Goal: Transaction & Acquisition: Purchase product/service

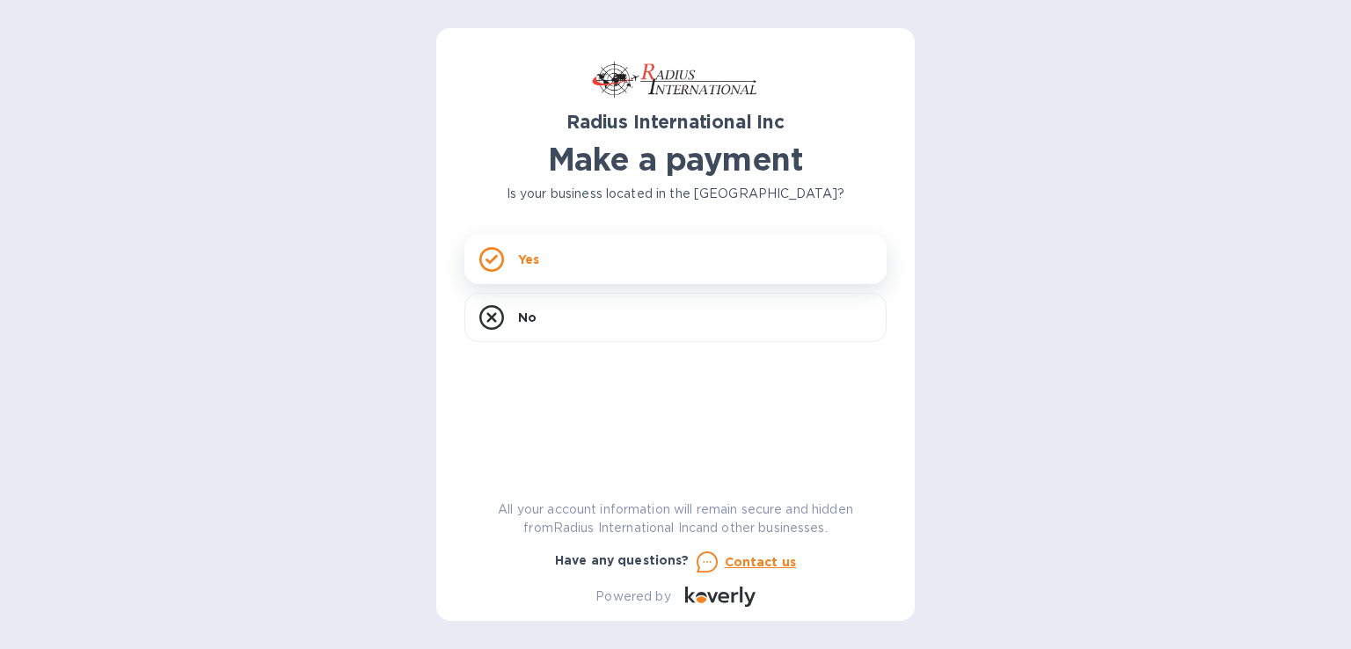
click at [607, 258] on div "Yes" at bounding box center [675, 259] width 422 height 49
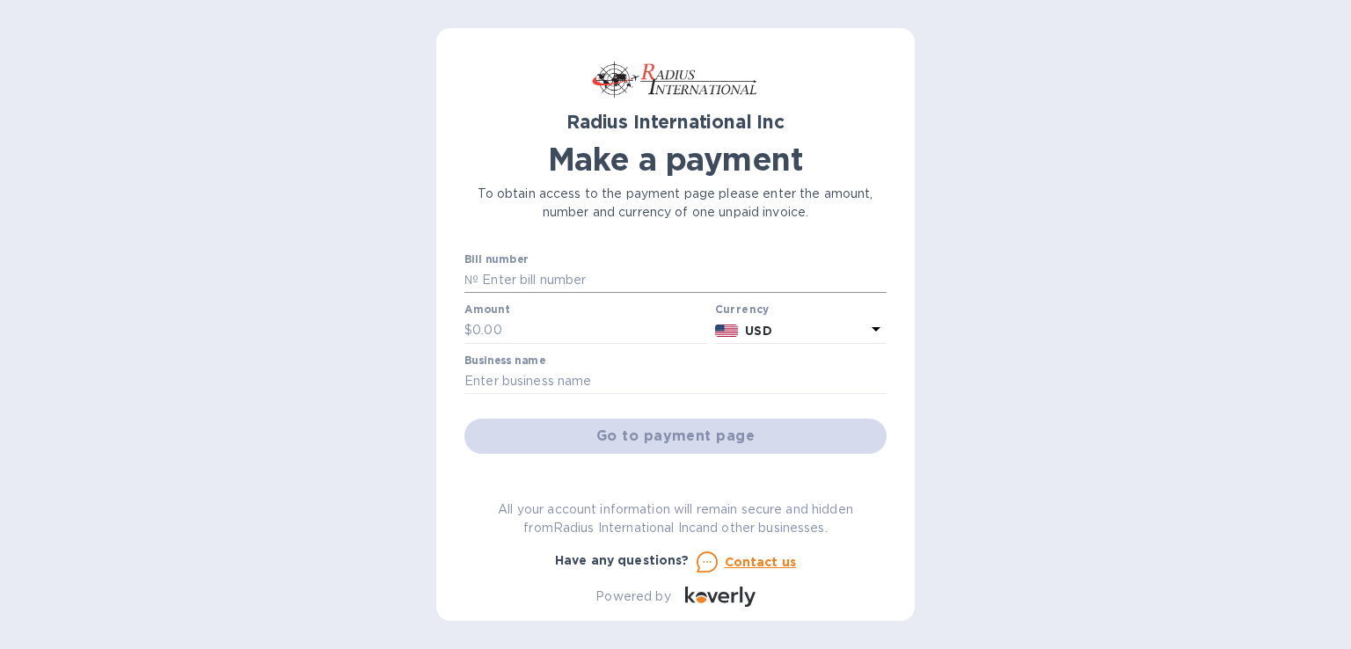
click at [571, 276] on input "text" at bounding box center [682, 280] width 408 height 26
type input "SSI00095225"
type input "11,078.34"
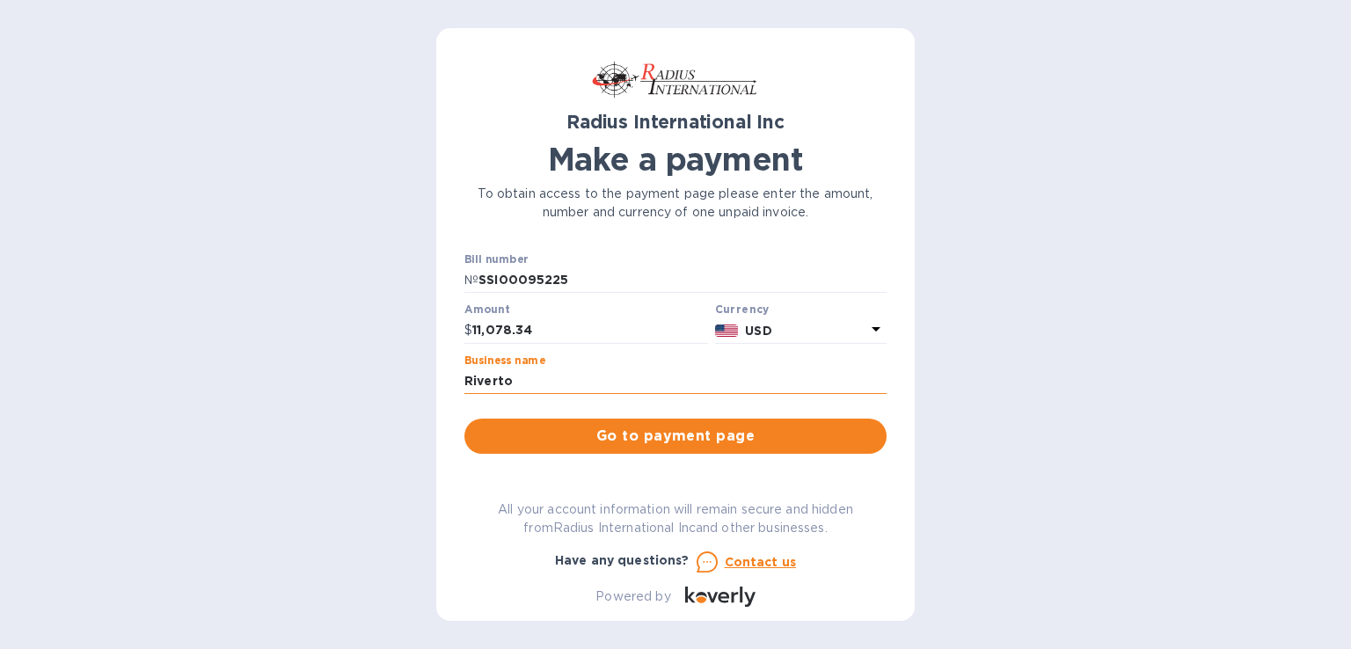
type input "Riverton Construction Services"
click at [663, 441] on span "Go to payment page" at bounding box center [675, 436] width 394 height 21
